Goal: Communication & Community: Answer question/provide support

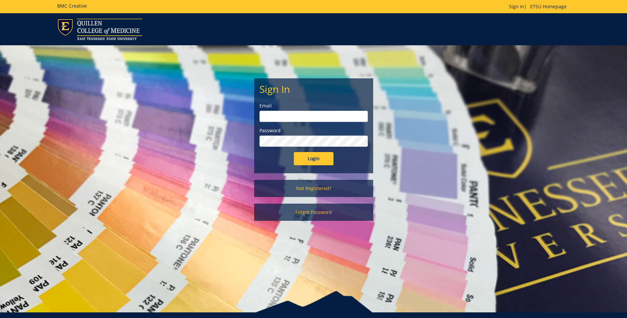
type input "projects@etsu.edu"
click at [309, 161] on input "Login" at bounding box center [314, 158] width 40 height 13
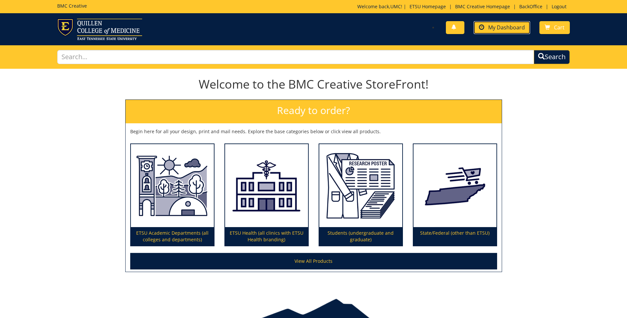
click at [506, 27] on span "My Dashboard" at bounding box center [506, 27] width 37 height 7
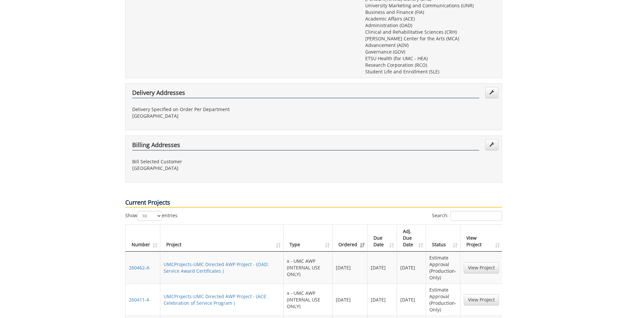
scroll to position [330, 0]
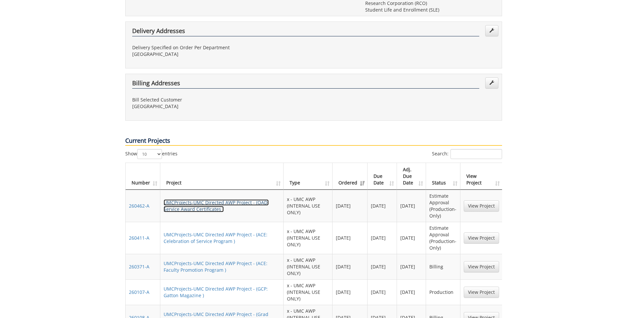
click at [193, 199] on link "UMCProjects-UMC Directed AWP Project - (OAD: Service Award Certificates )" at bounding box center [216, 205] width 105 height 13
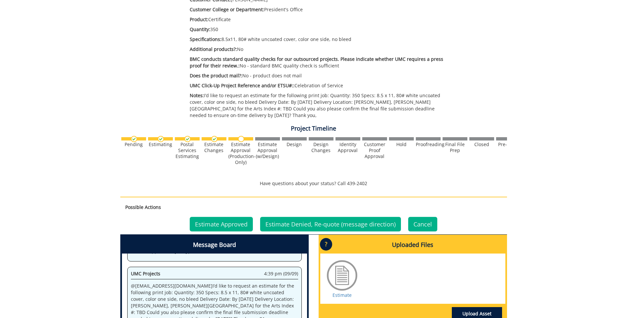
scroll to position [231, 0]
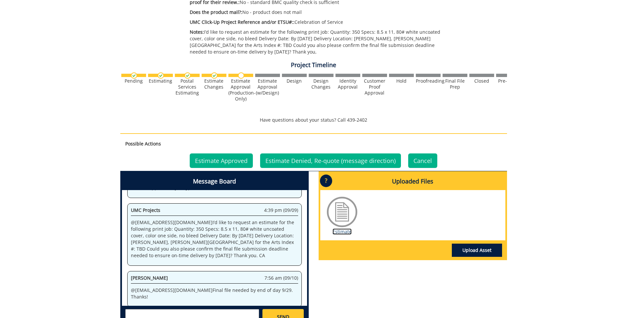
click at [342, 232] on link "Estimate" at bounding box center [341, 231] width 19 height 6
drag, startPoint x: 190, startPoint y: 290, endPoint x: 252, endPoint y: 290, distance: 62.4
click at [252, 290] on p "@ [EMAIL_ADDRESS][DOMAIN_NAME] Final file needed by end of day 9/29. Thanks!" at bounding box center [214, 293] width 167 height 13
drag, startPoint x: 252, startPoint y: 290, endPoint x: 249, endPoint y: 289, distance: 3.8
copy p "Final file needed by end of day 9/29"
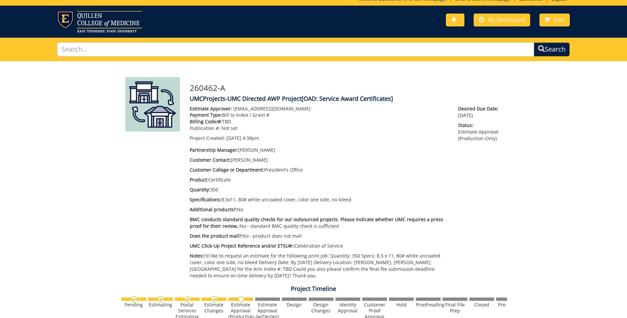
scroll to position [0, 0]
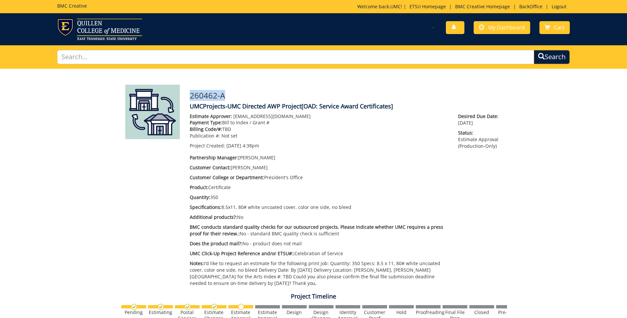
drag, startPoint x: 191, startPoint y: 96, endPoint x: 238, endPoint y: 96, distance: 47.2
click at [238, 96] on h3 "260462-A" at bounding box center [346, 95] width 312 height 9
copy h3 "260462-A"
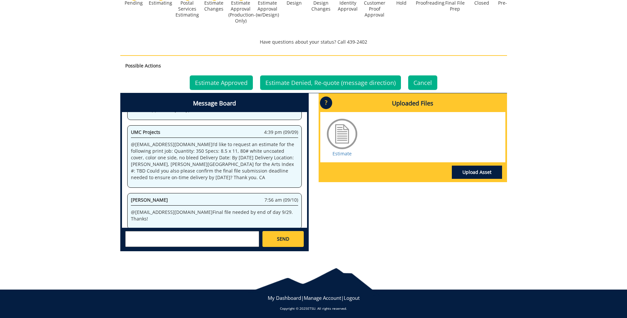
scroll to position [312, 0]
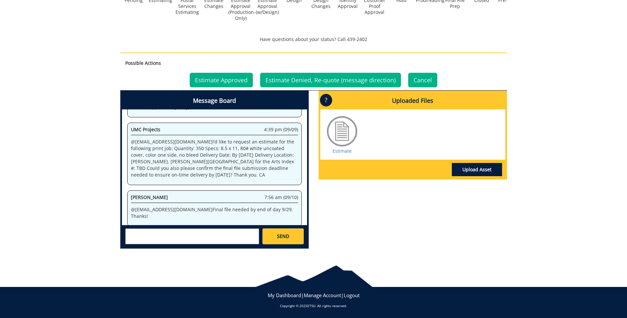
click at [170, 238] on textarea at bounding box center [192, 236] width 134 height 16
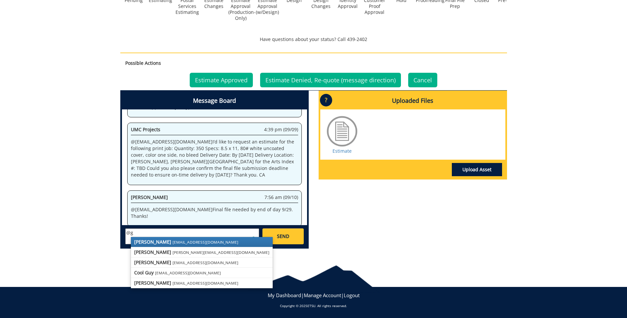
click at [169, 238] on link "[PERSON_NAME] [EMAIL_ADDRESS][DOMAIN_NAME]" at bounding box center [202, 242] width 142 height 10
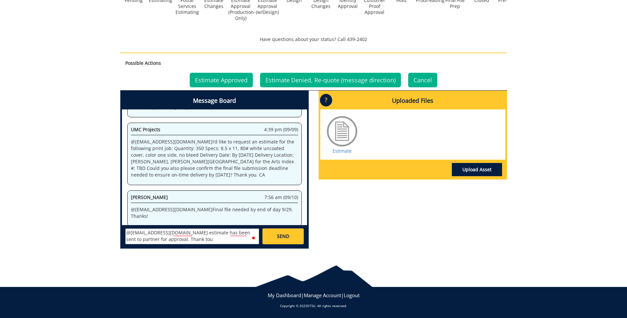
click at [166, 239] on textarea "@[EMAIL_ADDRESS][DOMAIN_NAME] estimate has been sent to partner for approval. T…" at bounding box center [192, 236] width 134 height 16
click at [179, 233] on textarea "@[EMAIL_ADDRESS][DOMAIN_NAME] estimate has been sent to partner for approval. T…" at bounding box center [192, 236] width 134 height 16
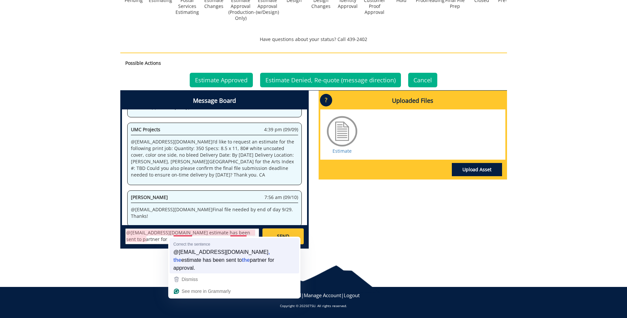
type textarea "@[EMAIL_ADDRESS][DOMAIN_NAME], the estimate has been sent to the partner for ap…"
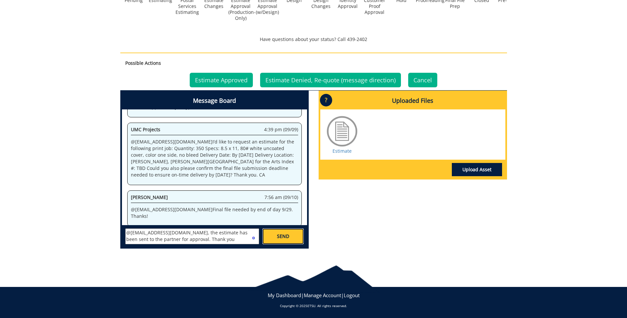
click at [294, 237] on link "SEND" at bounding box center [282, 236] width 41 height 16
